Goal: Navigation & Orientation: Find specific page/section

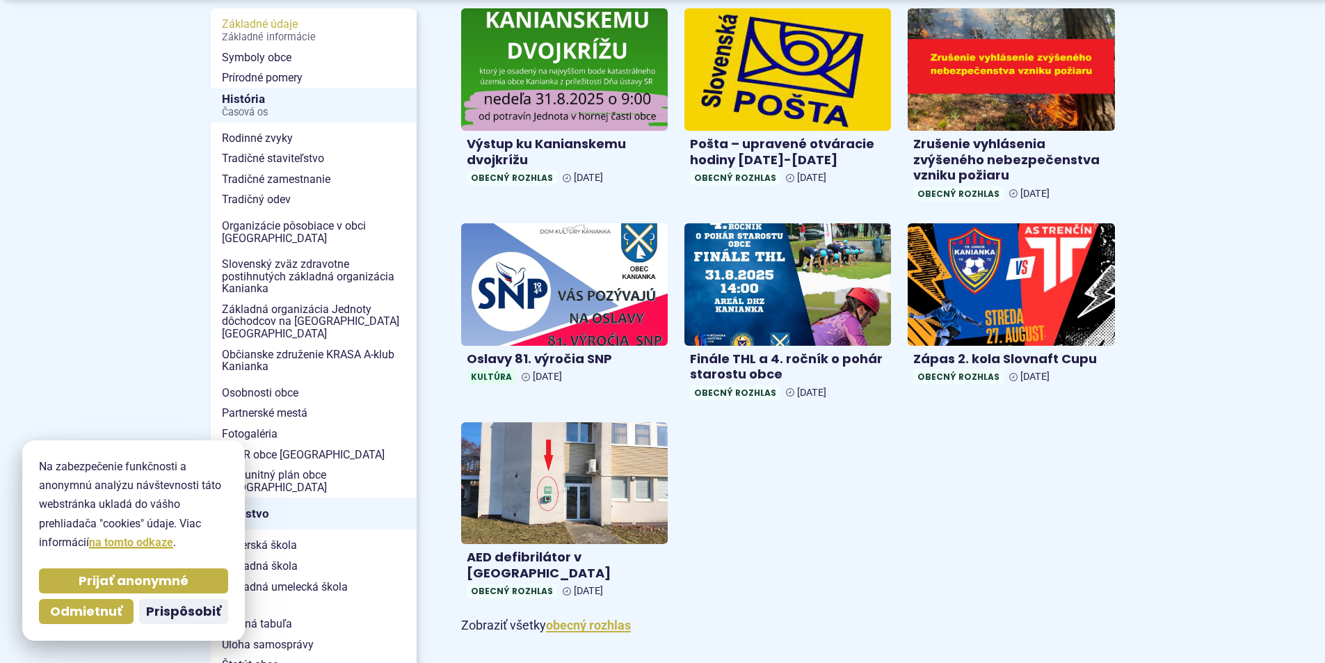
scroll to position [348, 0]
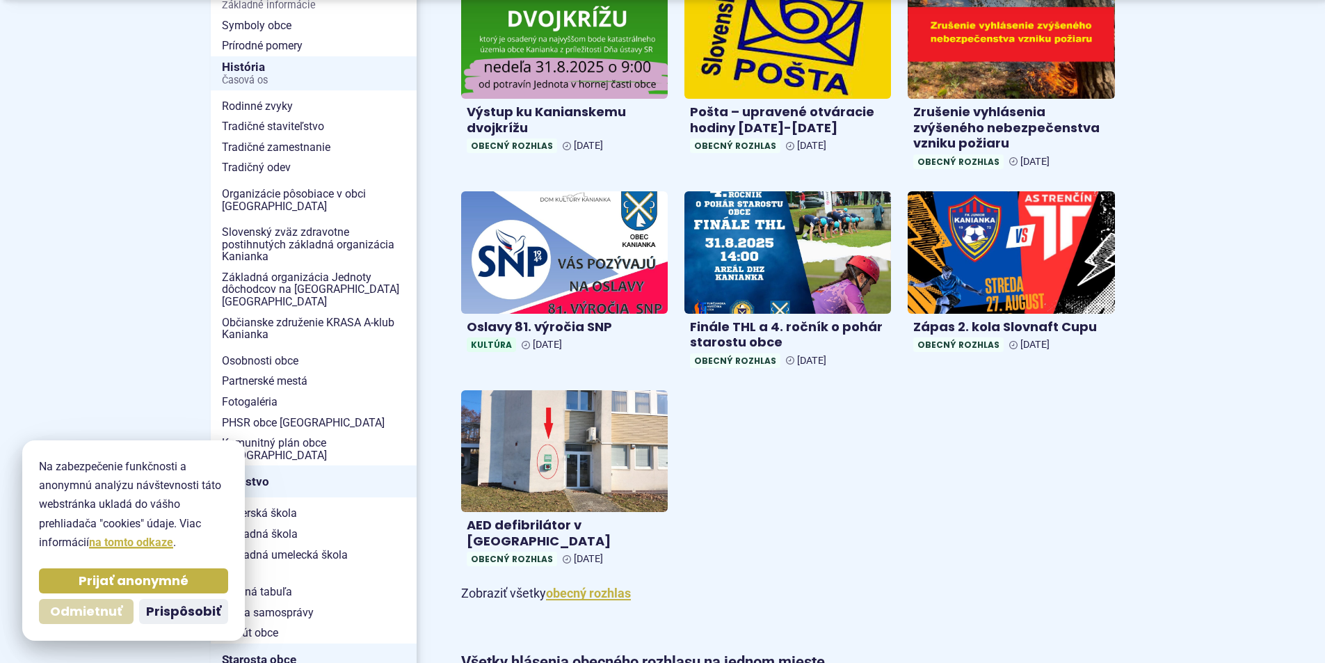
click at [84, 607] on span "Odmietnuť" at bounding box center [86, 612] width 72 height 16
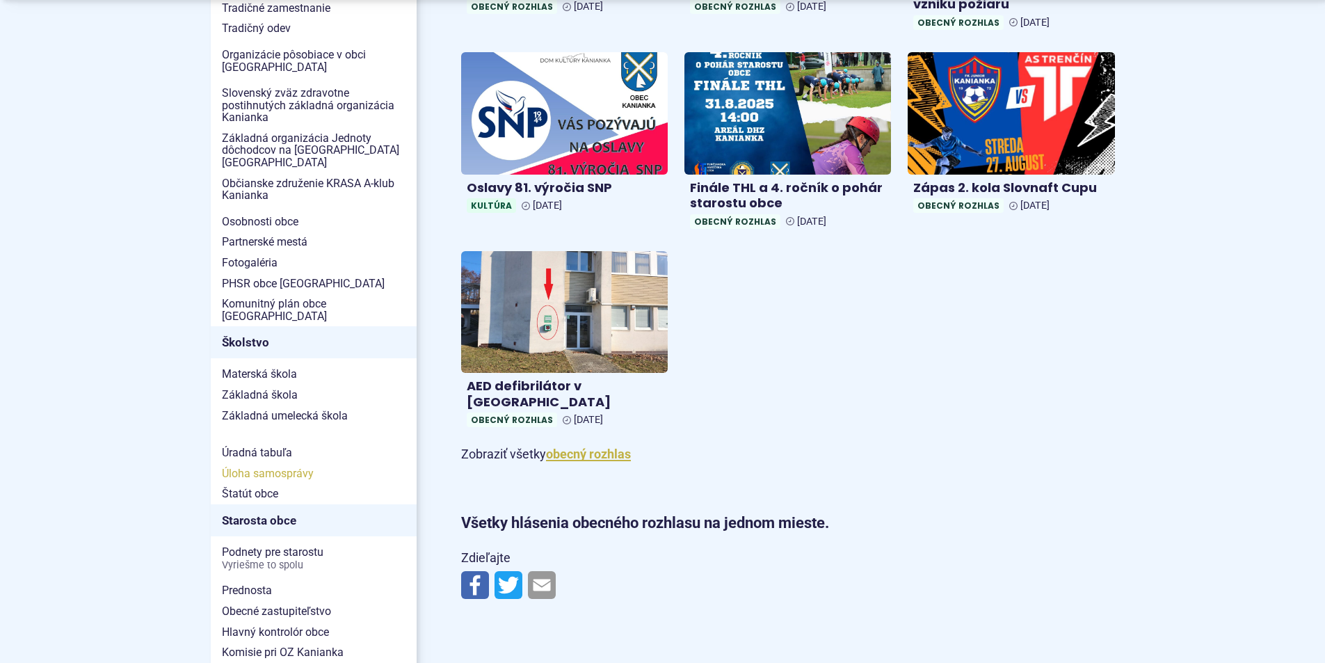
scroll to position [556, 0]
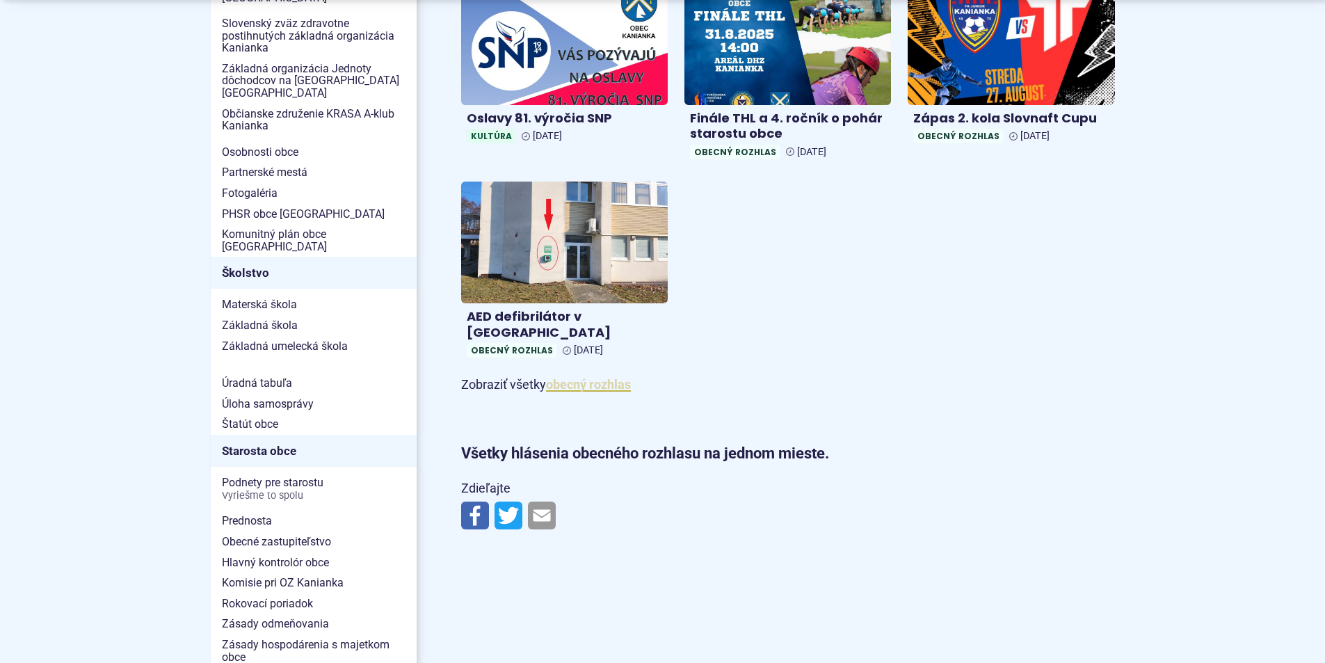
click at [578, 377] on link "obecný rozhlas" at bounding box center [588, 384] width 85 height 15
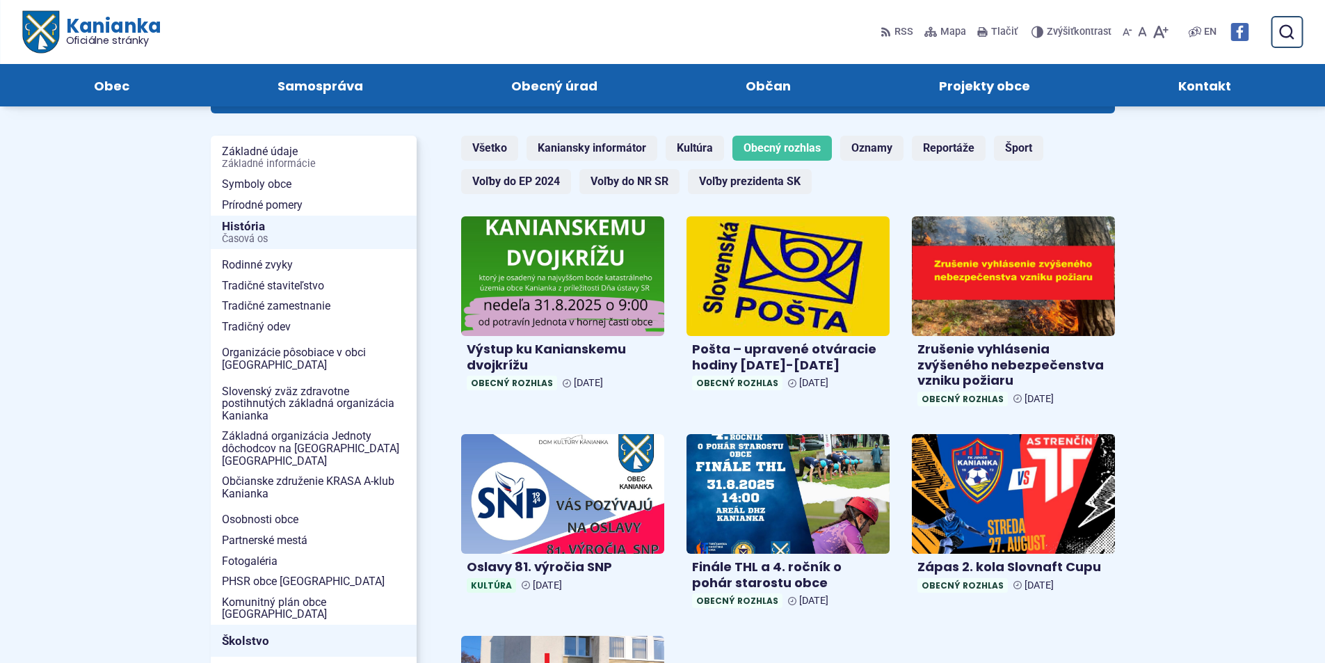
scroll to position [139, 0]
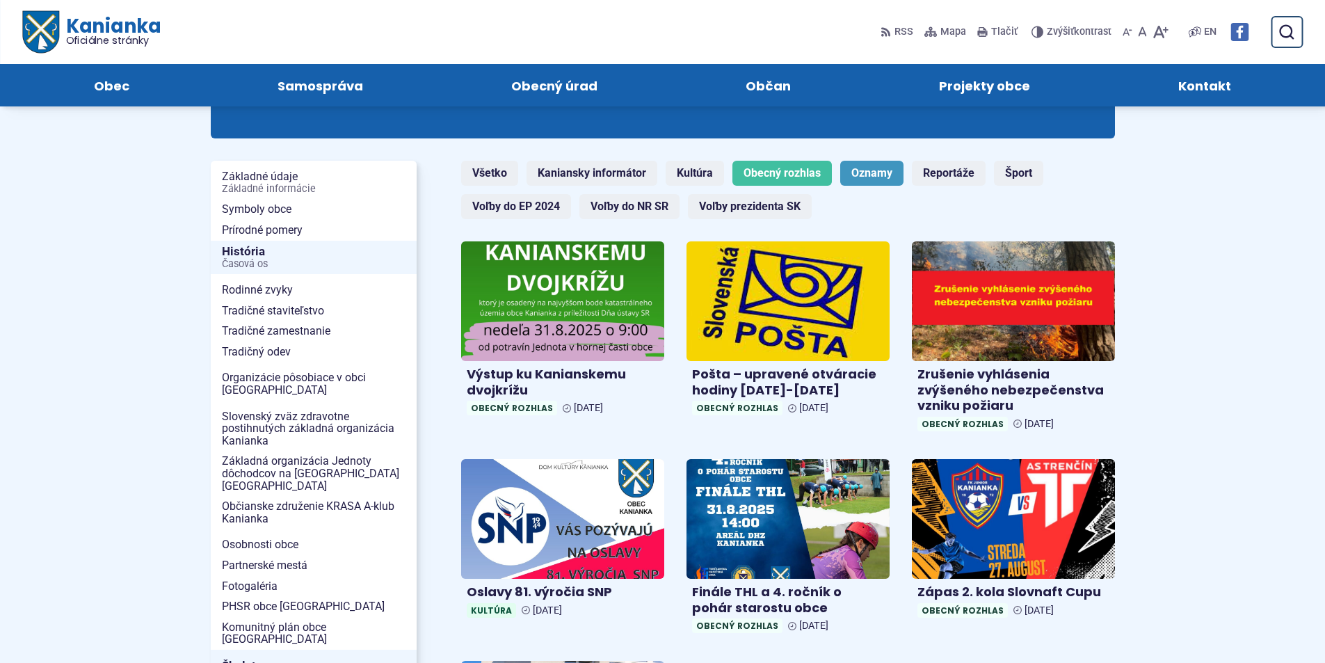
click at [875, 172] on link "Oznamy" at bounding box center [871, 173] width 63 height 25
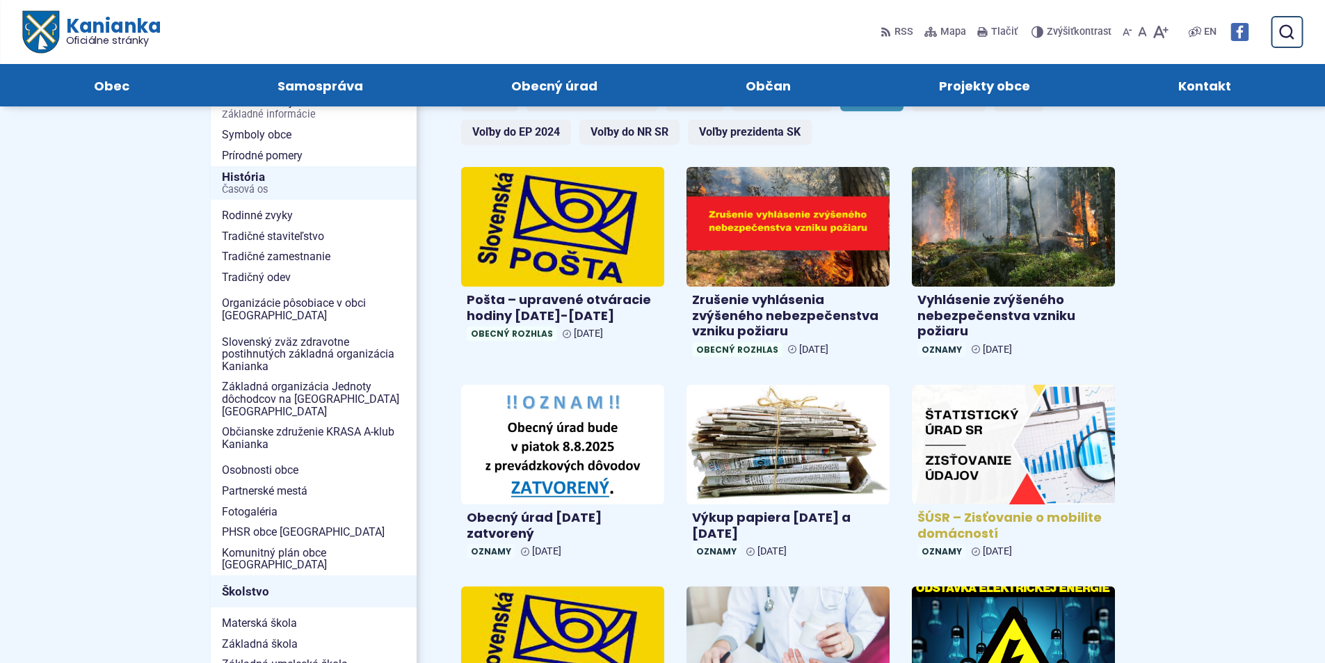
scroll to position [209, 0]
